Goal: Task Accomplishment & Management: Manage account settings

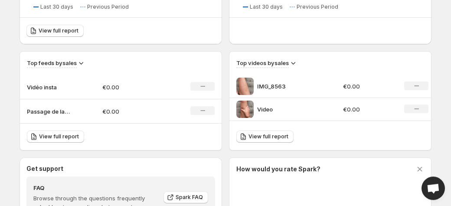
scroll to position [254, 0]
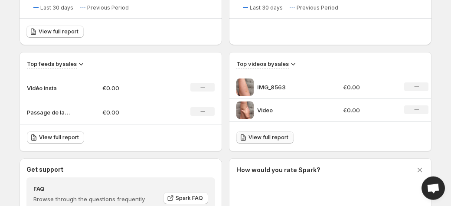
click at [261, 138] on span "View full report" at bounding box center [268, 137] width 40 height 7
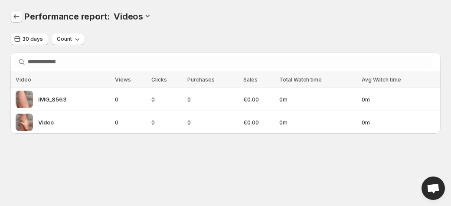
click at [16, 20] on icon "Performance report" at bounding box center [16, 16] width 9 height 9
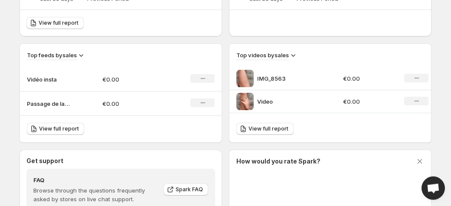
scroll to position [264, 0]
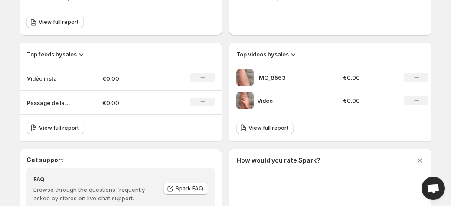
click at [276, 77] on p "IMG_8563" at bounding box center [289, 77] width 65 height 9
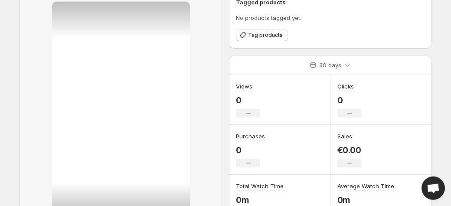
scroll to position [144, 0]
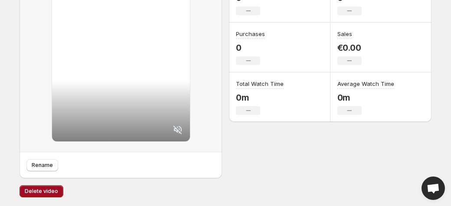
click at [42, 191] on span "Delete video" at bounding box center [41, 191] width 33 height 7
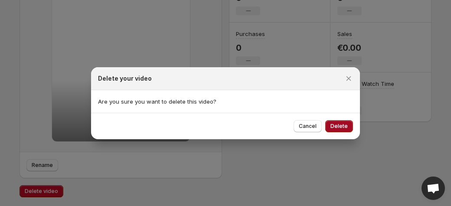
click at [345, 125] on span "Delete" at bounding box center [338, 126] width 17 height 7
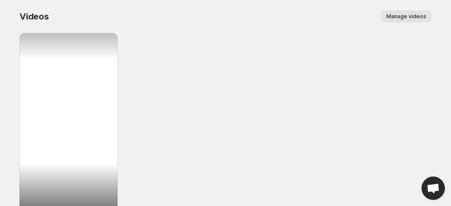
click at [68, 134] on div at bounding box center [69, 120] width 98 height 174
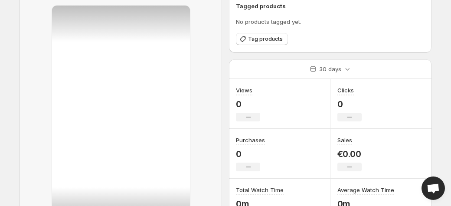
scroll to position [25, 0]
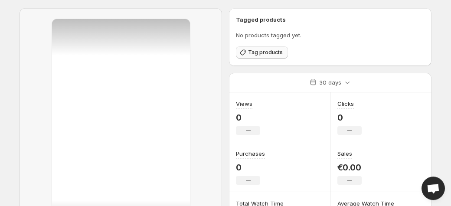
click at [248, 55] on span "Tag products" at bounding box center [265, 52] width 35 height 7
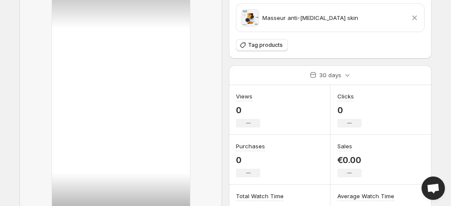
scroll to position [0, 0]
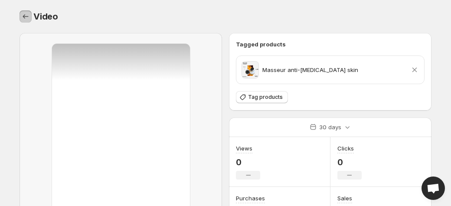
click at [28, 16] on icon "Settings" at bounding box center [25, 16] width 9 height 9
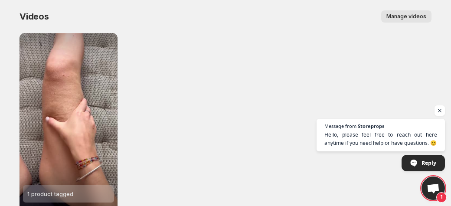
click at [216, 120] on div "1 product tagged Video" at bounding box center [226, 131] width 412 height 196
click at [235, 140] on div "1 product tagged Video" at bounding box center [226, 131] width 412 height 196
click at [437, 110] on span "Open chat" at bounding box center [439, 110] width 11 height 11
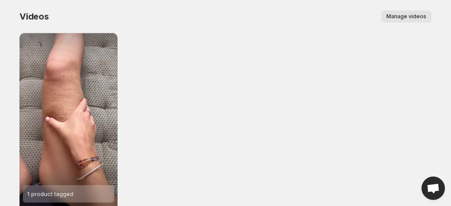
click at [287, 38] on div "1 product tagged Video" at bounding box center [226, 131] width 412 height 196
click at [375, 90] on div "1 product tagged Video" at bounding box center [226, 131] width 412 height 196
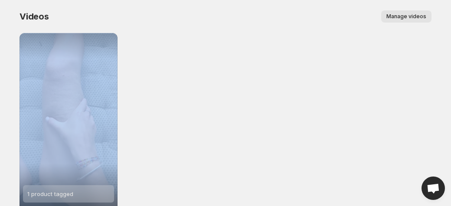
click at [375, 90] on div "1 product tagged Video" at bounding box center [226, 131] width 412 height 196
click at [412, 16] on span "Manage videos" at bounding box center [406, 16] width 40 height 7
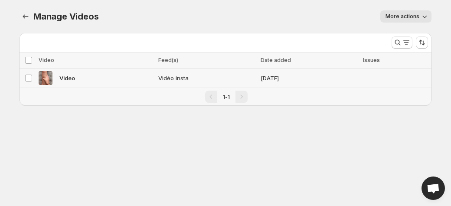
click at [100, 72] on div "Video" at bounding box center [96, 78] width 114 height 14
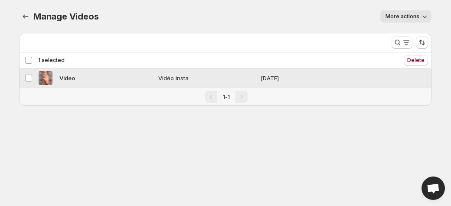
click at [100, 72] on div "Video" at bounding box center [96, 78] width 114 height 14
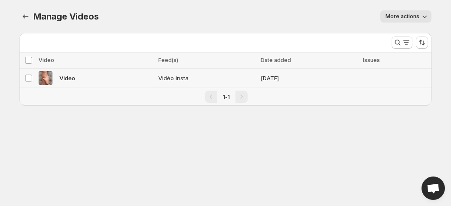
click at [111, 76] on div "Video" at bounding box center [96, 78] width 114 height 14
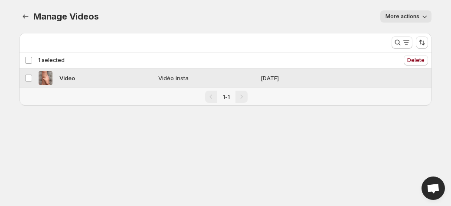
click at [111, 76] on div "Video" at bounding box center [96, 78] width 114 height 14
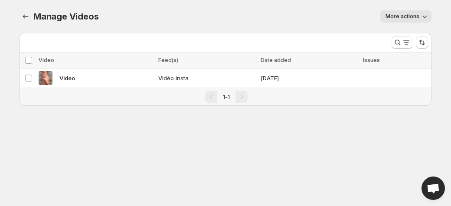
click at [427, 13] on button "More actions" at bounding box center [405, 16] width 51 height 12
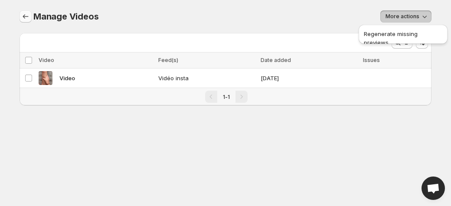
click at [26, 20] on icon "Manage Videos" at bounding box center [25, 16] width 9 height 9
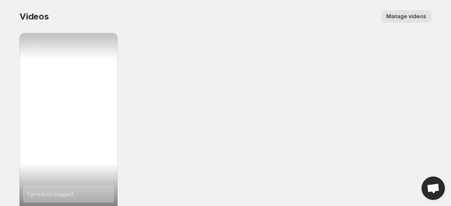
scroll to position [63, 0]
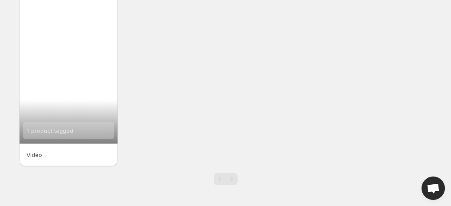
click at [63, 127] on span "1 product tagged" at bounding box center [50, 130] width 46 height 7
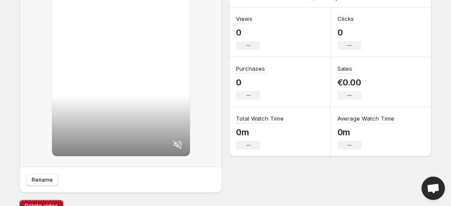
scroll to position [144, 0]
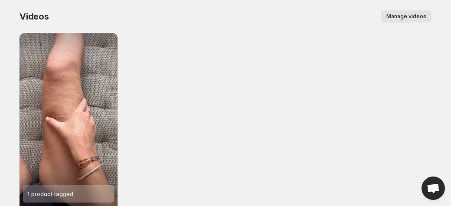
scroll to position [63, 0]
